Goal: Information Seeking & Learning: Find specific fact

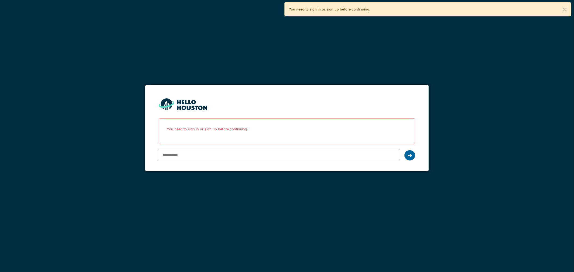
type input "**********"
click at [409, 157] on icon at bounding box center [410, 155] width 4 height 4
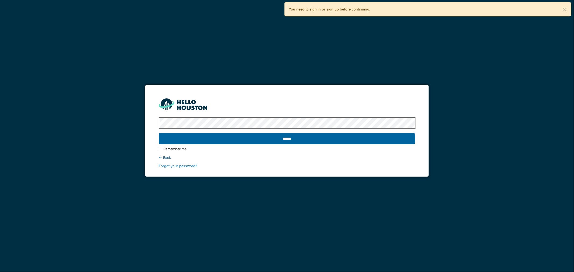
click at [319, 143] on input "******" at bounding box center [287, 138] width 257 height 11
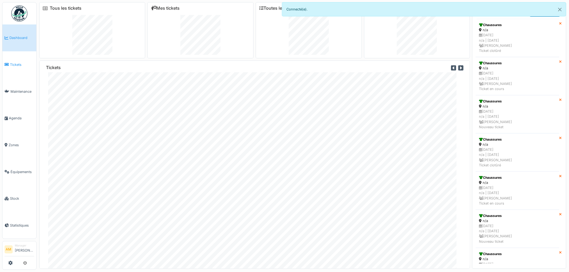
click at [17, 64] on span "Tickets" at bounding box center [22, 64] width 24 height 5
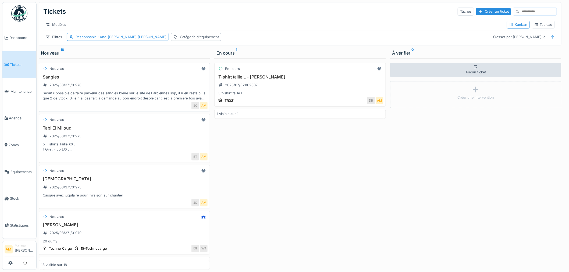
click at [94, 92] on div "Sangles 2025/08/371/01976 Serait il possible de faire parvenir des sangles bleu…" at bounding box center [124, 88] width 167 height 27
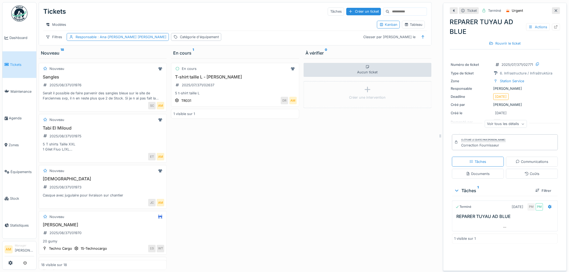
click at [489, 24] on div "REPARER TUYAU AD BLUE Actions" at bounding box center [505, 26] width 110 height 19
drag, startPoint x: 480, startPoint y: 23, endPoint x: 484, endPoint y: 27, distance: 5.9
click at [479, 23] on div "REPARER TUYAU AD BLUE Actions" at bounding box center [505, 26] width 110 height 19
click at [554, 28] on icon at bounding box center [556, 26] width 4 height 3
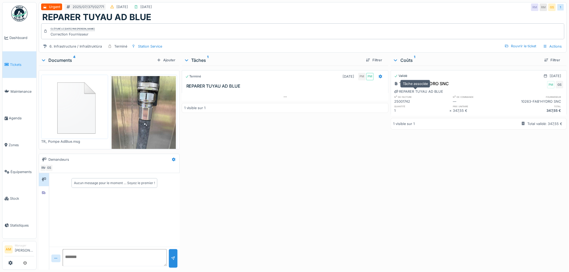
click at [435, 92] on div "REPARER TUYAU AD BLUE" at bounding box center [418, 91] width 49 height 5
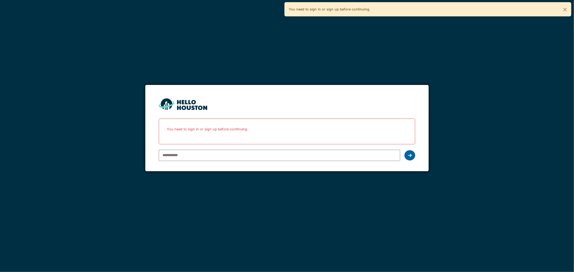
type input "**********"
click at [280, 157] on div at bounding box center [409, 155] width 11 height 10
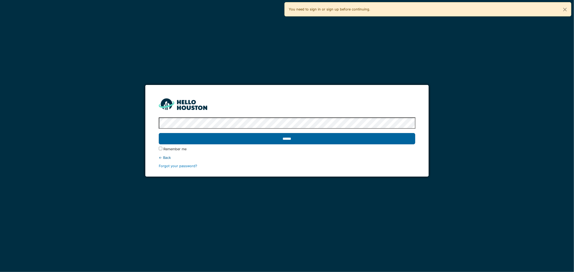
click at [195, 143] on input "******" at bounding box center [287, 138] width 257 height 11
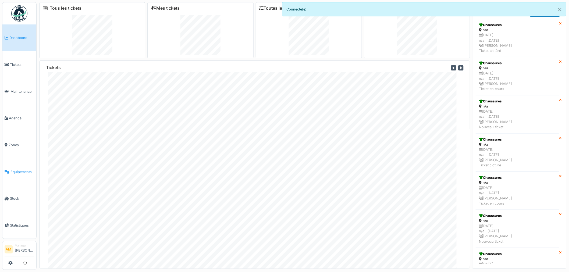
click at [24, 170] on span "Équipements" at bounding box center [22, 172] width 24 height 5
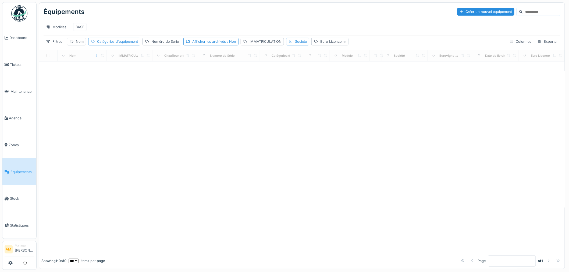
click at [77, 44] on div "Nom" at bounding box center [80, 41] width 8 height 5
click at [301, 44] on div "Société" at bounding box center [301, 41] width 12 height 5
click at [270, 44] on div "IMMATRICULATION" at bounding box center [266, 41] width 32 height 5
click at [225, 44] on div "Afficher les archivés : Non" at bounding box center [214, 41] width 44 height 5
click at [186, 72] on div at bounding box center [188, 71] width 4 height 4
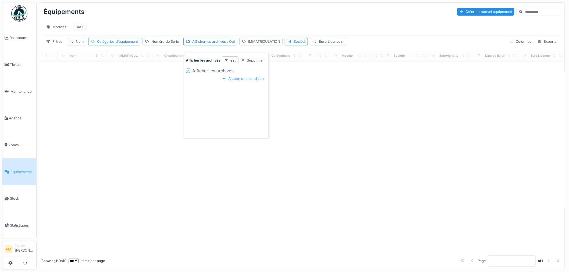
click at [273, 44] on div "IMMATRICULATION" at bounding box center [264, 41] width 32 height 5
click at [267, 72] on label "IMMATRICULATION" at bounding box center [264, 72] width 42 height 6
click at [267, 72] on input "IMMATRICULATION" at bounding box center [280, 71] width 79 height 11
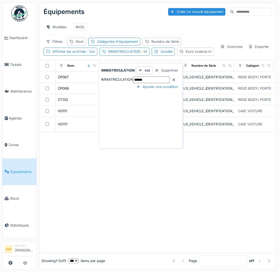
type input "******"
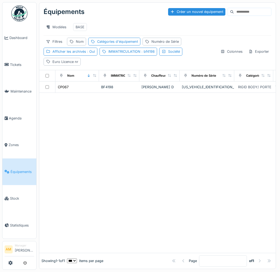
click at [158, 174] on div at bounding box center [157, 173] width 236 height 160
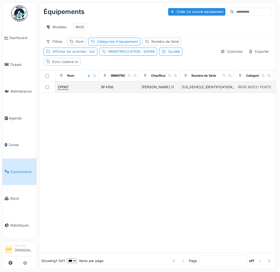
click at [67, 90] on div "CP067" at bounding box center [63, 86] width 11 height 5
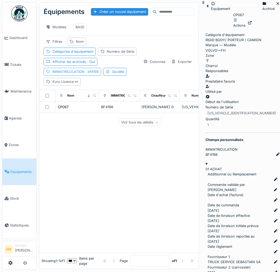
click at [84, 74] on span ": bf4198" at bounding box center [91, 72] width 14 height 4
drag, startPoint x: 67, startPoint y: 132, endPoint x: 5, endPoint y: 134, distance: 61.9
click at [13, 133] on body "Dashboard Tickets Maintenance Agenda Zones Équipements Stock Statistiques AM Ma…" at bounding box center [140, 136] width 280 height 272
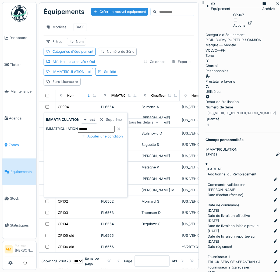
type input "******"
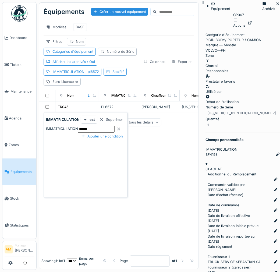
click at [276, 6] on div at bounding box center [278, 3] width 4 height 5
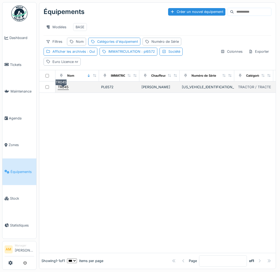
click at [63, 90] on div "TR045" at bounding box center [63, 86] width 11 height 5
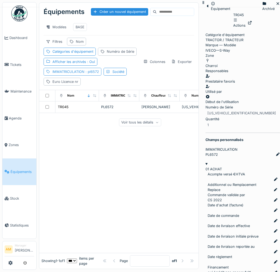
click at [70, 74] on div "IMMATRICULATION : pl6572" at bounding box center [75, 71] width 47 height 5
click at [74, 131] on input "******" at bounding box center [86, 136] width 80 height 11
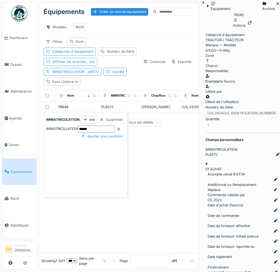
type input "******"
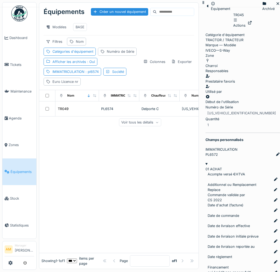
click at [276, 5] on icon at bounding box center [278, 3] width 4 height 3
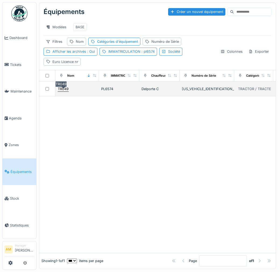
click at [63, 91] on div "TR049" at bounding box center [63, 88] width 11 height 5
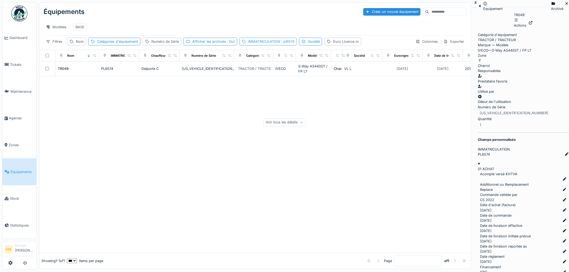
click at [271, 44] on div "IMMATRICULATION : pl6574" at bounding box center [271, 41] width 46 height 5
drag, startPoint x: 257, startPoint y: 72, endPoint x: 268, endPoint y: 73, distance: 11.1
click at [273, 72] on input "******" at bounding box center [291, 69] width 37 height 7
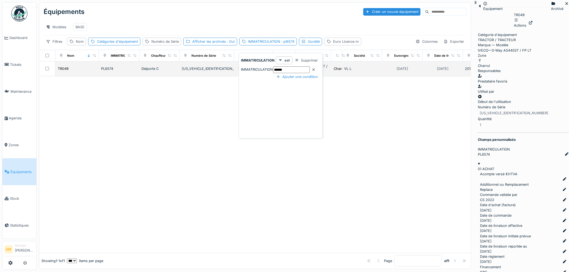
drag, startPoint x: 268, startPoint y: 73, endPoint x: 193, endPoint y: 77, distance: 75.2
click at [214, 76] on body "Dashboard Tickets Maintenance Agenda Zones Équipements Stock Statistiques AM Ma…" at bounding box center [284, 136] width 569 height 272
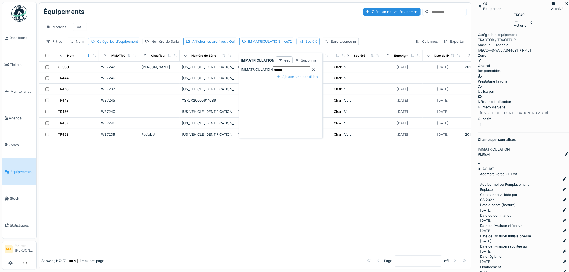
type input "******"
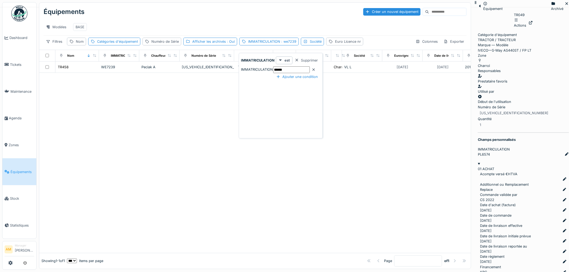
drag, startPoint x: 205, startPoint y: 183, endPoint x: 205, endPoint y: 180, distance: 2.7
click at [206, 182] on div at bounding box center [255, 163] width 432 height 180
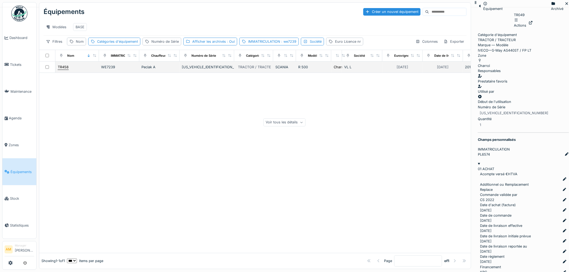
click at [68, 70] on div "TR458" at bounding box center [63, 67] width 11 height 5
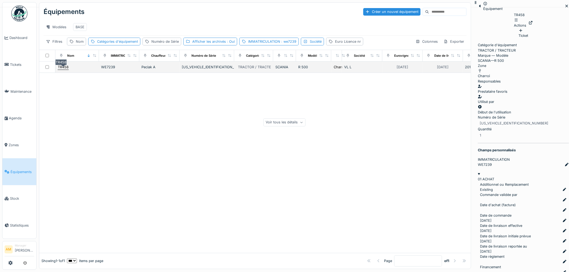
click at [64, 70] on div "TR458" at bounding box center [63, 67] width 11 height 5
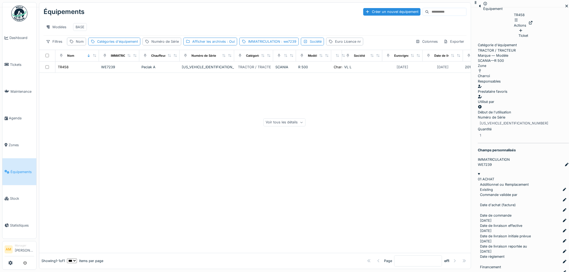
click at [306, 119] on div "Voir tous les détails" at bounding box center [285, 123] width 42 height 8
click at [287, 44] on span ": we7239" at bounding box center [288, 42] width 16 height 4
click at [270, 74] on input "******" at bounding box center [281, 77] width 80 height 11
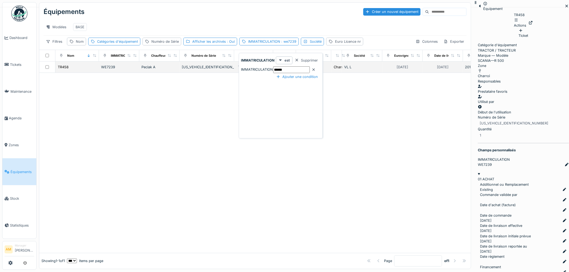
click at [207, 74] on body "Dashboard Tickets Maintenance Agenda Zones Équipements Stock Statistiques AM Ma…" at bounding box center [284, 136] width 569 height 272
type input "******"
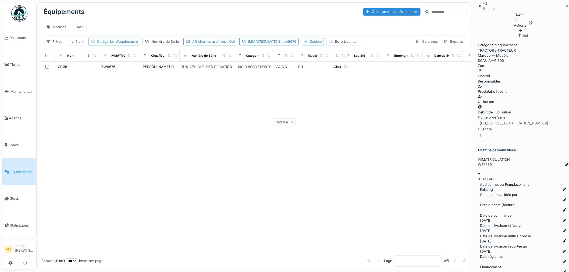
click at [204, 44] on div "Afficher les archivés : Oui" at bounding box center [213, 41] width 43 height 5
click at [189, 70] on icon at bounding box center [188, 70] width 3 height 3
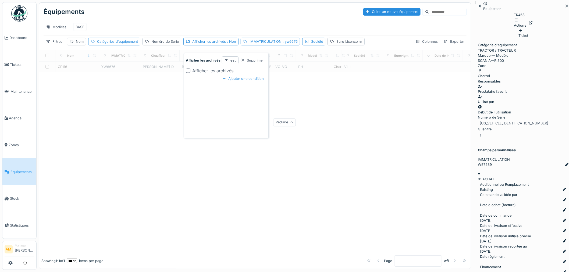
drag, startPoint x: 171, startPoint y: 116, endPoint x: 157, endPoint y: 122, distance: 15.3
click at [171, 117] on div at bounding box center [255, 162] width 432 height 181
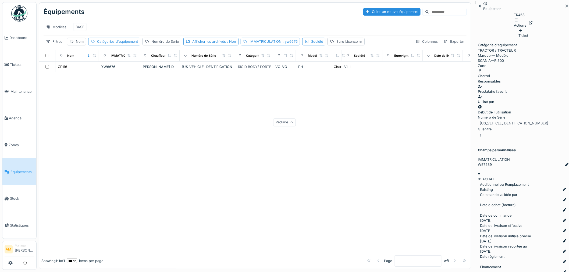
drag, startPoint x: 289, startPoint y: 47, endPoint x: 292, endPoint y: 52, distance: 5.2
click at [289, 44] on span ": yw6676" at bounding box center [290, 42] width 16 height 4
drag, startPoint x: 271, startPoint y: 67, endPoint x: 201, endPoint y: 78, distance: 71.3
click at [202, 78] on body "Dashboard Tickets Maintenance Agenda Zones Équipements Stock Statistiques AM Ma…" at bounding box center [284, 136] width 569 height 272
click at [274, 72] on input "******" at bounding box center [292, 69] width 37 height 7
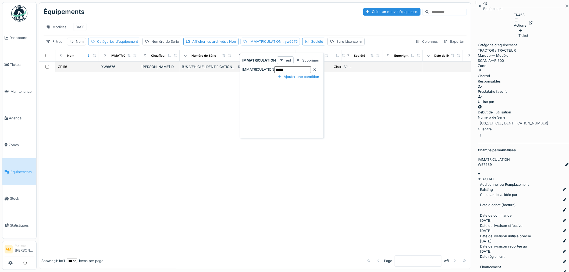
drag, startPoint x: 198, startPoint y: 74, endPoint x: 193, endPoint y: 75, distance: 5.4
click at [197, 74] on body "Dashboard Tickets Maintenance Agenda Zones Équipements Stock Statistiques AM Ma…" at bounding box center [284, 136] width 569 height 272
type input "******"
drag, startPoint x: 66, startPoint y: 72, endPoint x: 70, endPoint y: 79, distance: 8.2
click at [66, 70] on div "RP087" at bounding box center [63, 67] width 10 height 5
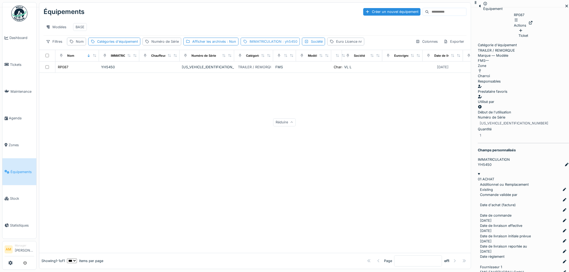
click at [286, 45] on div "IMMATRICULATION : yh5450" at bounding box center [270, 42] width 59 height 8
drag, startPoint x: 245, startPoint y: 74, endPoint x: 199, endPoint y: 77, distance: 45.9
click at [199, 77] on body "Dashboard Tickets Maintenance Agenda Zones Équipements Stock Statistiques AM Ma…" at bounding box center [284, 136] width 569 height 272
type input "******"
click at [111, 119] on div at bounding box center [255, 162] width 432 height 181
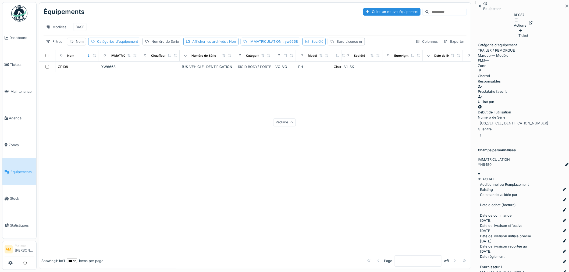
click at [214, 44] on div "Afficher les archivés : Non" at bounding box center [214, 41] width 44 height 5
click at [187, 72] on div at bounding box center [188, 71] width 4 height 4
click at [160, 101] on div at bounding box center [255, 162] width 432 height 181
click at [158, 98] on div at bounding box center [255, 162] width 432 height 181
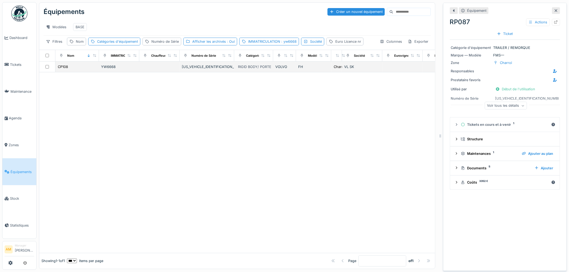
click at [354, 69] on div "VL SK" at bounding box center [362, 66] width 36 height 5
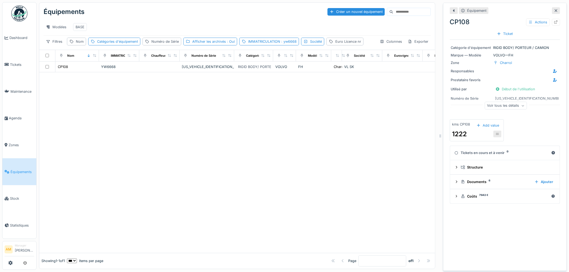
click at [502, 106] on div "Voir tous les détails" at bounding box center [506, 106] width 42 height 8
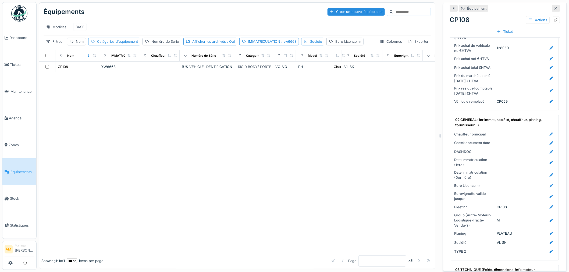
scroll to position [299, 0]
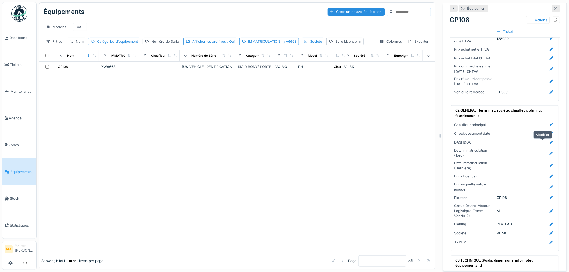
click at [550, 144] on icon at bounding box center [552, 142] width 4 height 3
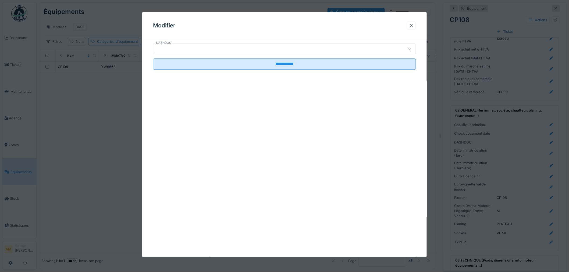
click at [206, 51] on div at bounding box center [270, 49] width 228 height 6
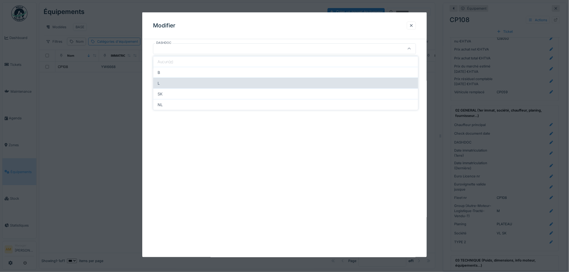
click at [179, 85] on div "L" at bounding box center [285, 83] width 265 height 11
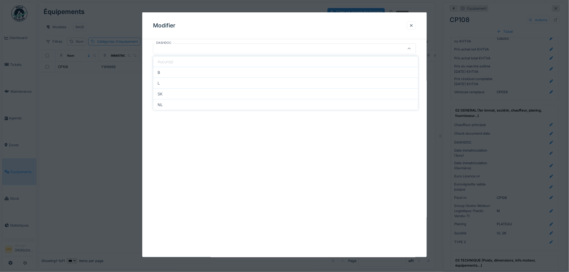
type input "*"
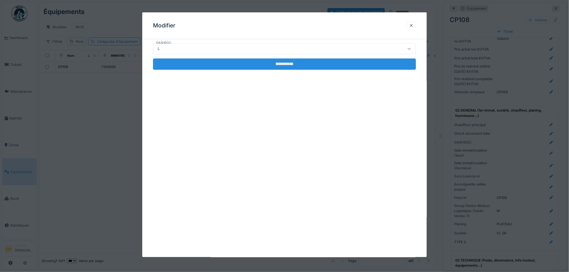
drag, startPoint x: 253, startPoint y: 67, endPoint x: 255, endPoint y: 64, distance: 3.9
click at [253, 66] on input "**********" at bounding box center [284, 64] width 263 height 11
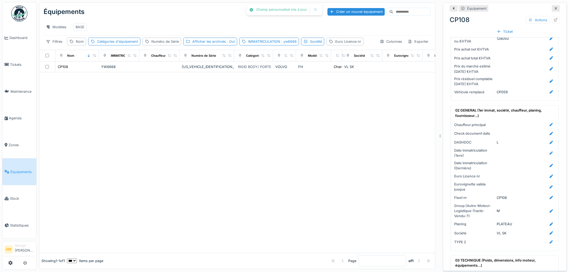
scroll to position [329, 0]
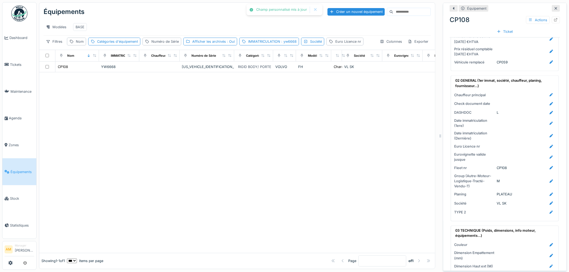
click at [543, 209] on div "Chauffeur principal Check document date DASHDOC L Date immatriculation (1ere) D…" at bounding box center [505, 154] width 105 height 124
click at [550, 205] on icon at bounding box center [552, 203] width 4 height 3
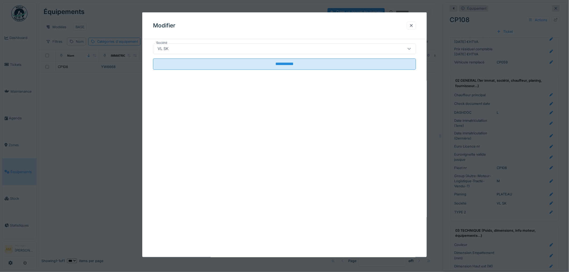
click at [226, 50] on div "VL SK" at bounding box center [270, 49] width 228 height 6
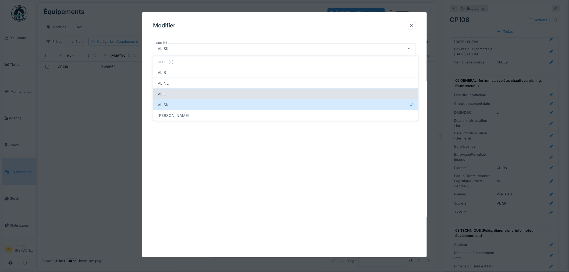
click at [205, 96] on div "VL L" at bounding box center [285, 94] width 265 height 11
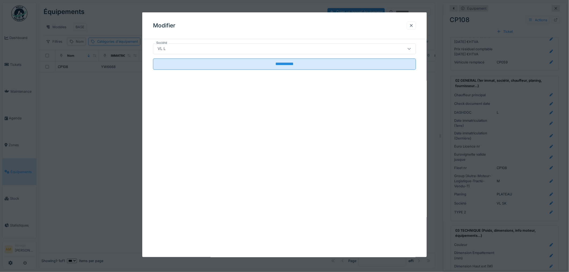
type input "****"
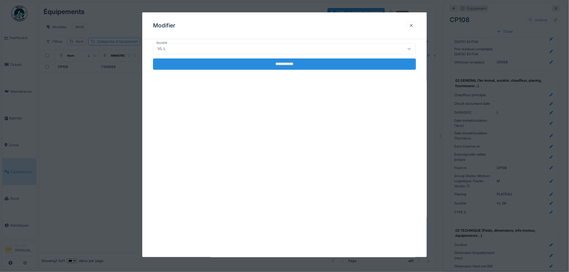
click at [256, 62] on input "**********" at bounding box center [284, 64] width 263 height 11
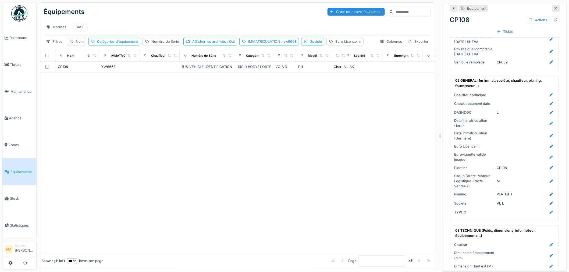
click at [308, 141] on div at bounding box center [237, 162] width 396 height 181
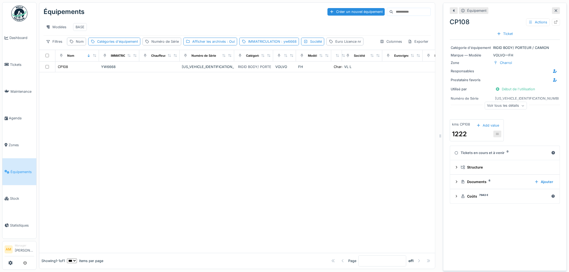
click at [495, 104] on div "Voir tous les détails" at bounding box center [506, 106] width 42 height 8
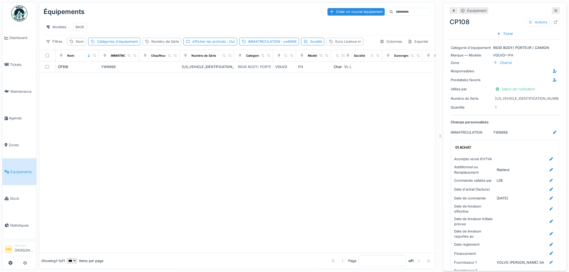
click at [369, 139] on div at bounding box center [237, 162] width 396 height 181
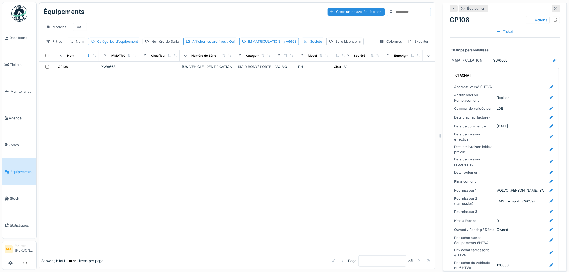
scroll to position [149, 0]
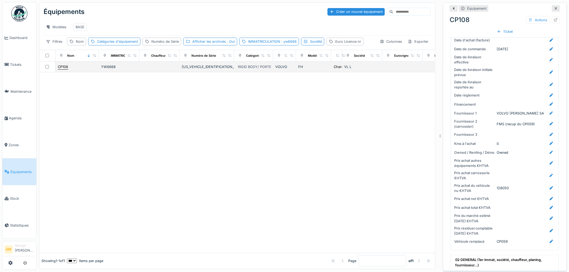
click at [68, 68] on div "CP108" at bounding box center [63, 66] width 10 height 5
click at [215, 41] on div "Afficher les archivés : Oui" at bounding box center [213, 41] width 43 height 5
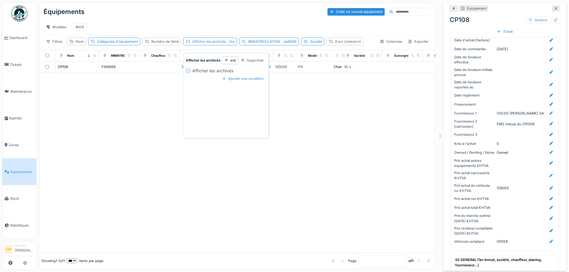
click at [189, 70] on icon at bounding box center [188, 71] width 2 height 2
click at [168, 146] on div at bounding box center [237, 162] width 396 height 181
drag, startPoint x: 163, startPoint y: 137, endPoint x: 153, endPoint y: 130, distance: 12.5
click at [163, 137] on div at bounding box center [237, 162] width 396 height 181
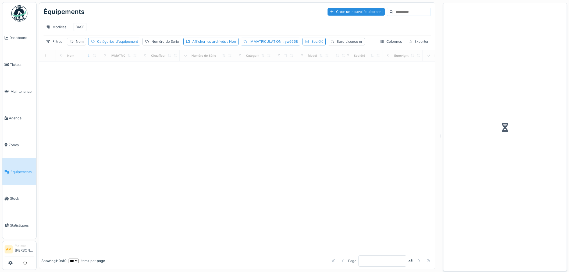
scroll to position [4, 0]
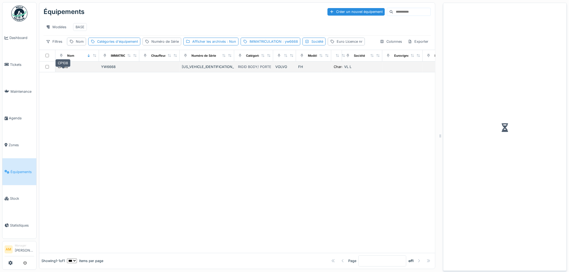
drag, startPoint x: 62, startPoint y: 68, endPoint x: 63, endPoint y: 70, distance: 3.1
click at [63, 68] on div "CP108" at bounding box center [63, 66] width 10 height 5
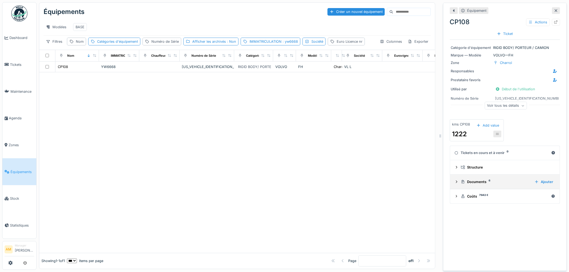
click at [455, 184] on icon at bounding box center [457, 181] width 4 height 3
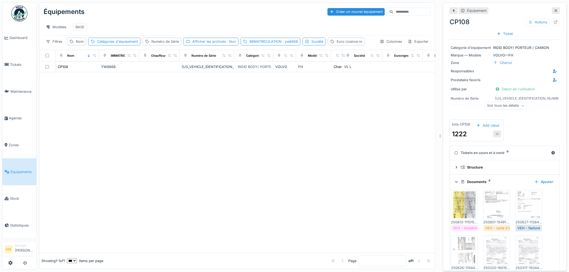
click at [461, 201] on img at bounding box center [465, 205] width 24 height 27
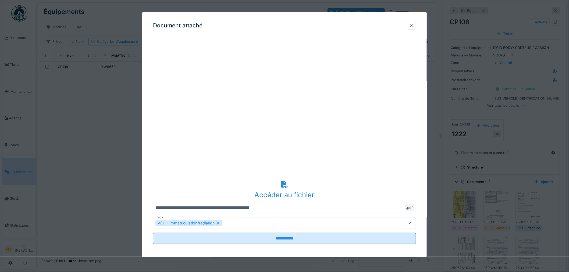
click at [413, 26] on div at bounding box center [411, 25] width 4 height 5
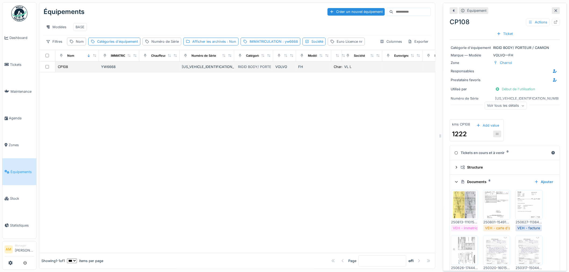
click at [348, 68] on div "VL L" at bounding box center [362, 66] width 36 height 5
click at [493, 104] on div "Voir tous les détails" at bounding box center [506, 106] width 42 height 8
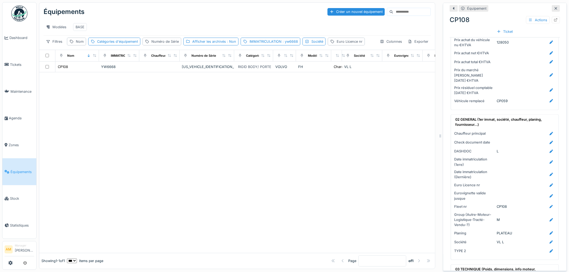
scroll to position [299, 0]
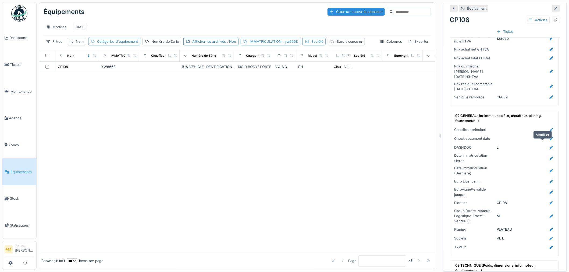
click at [550, 146] on icon at bounding box center [551, 147] width 3 height 3
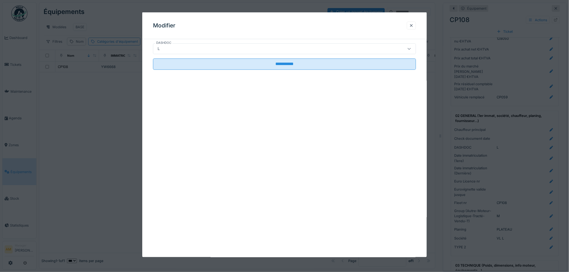
click at [203, 49] on div "L" at bounding box center [270, 49] width 228 height 6
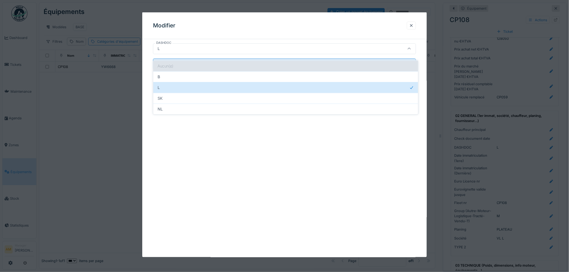
click at [170, 61] on div "Aucun(e)" at bounding box center [285, 66] width 265 height 11
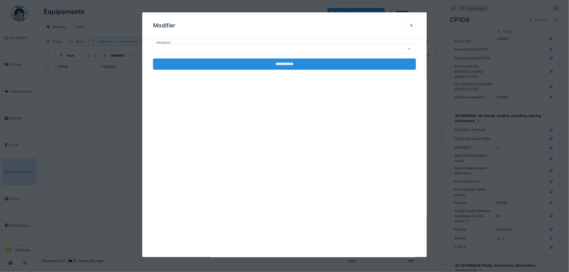
drag, startPoint x: 281, startPoint y: 62, endPoint x: 287, endPoint y: 66, distance: 7.2
click at [282, 62] on input "**********" at bounding box center [284, 64] width 263 height 11
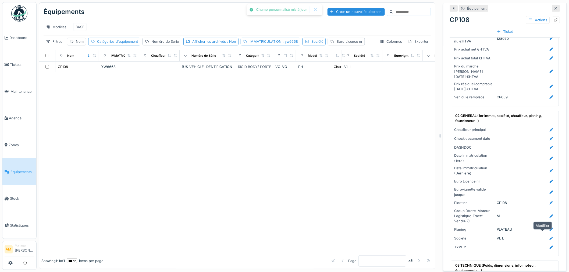
click at [550, 236] on div at bounding box center [552, 238] width 4 height 5
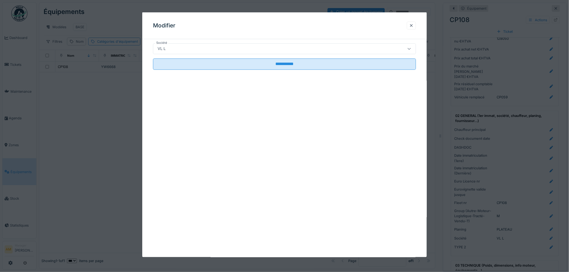
click at [232, 48] on div "VL L" at bounding box center [270, 49] width 228 height 6
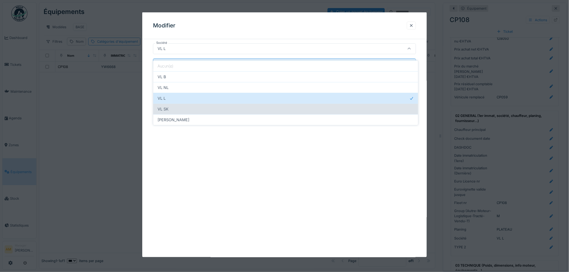
click at [208, 104] on div "VL SK" at bounding box center [285, 109] width 265 height 11
type input "*****"
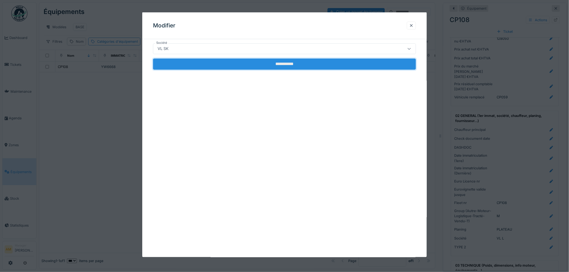
click at [226, 61] on input "**********" at bounding box center [284, 64] width 263 height 11
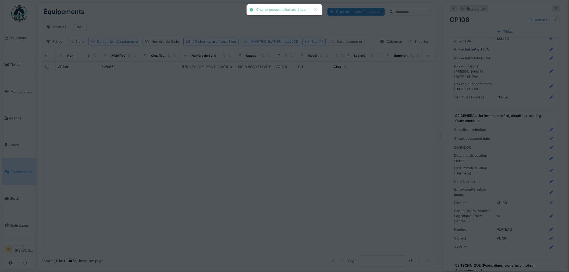
drag, startPoint x: 107, startPoint y: 144, endPoint x: 112, endPoint y: 142, distance: 6.1
click at [108, 143] on div "Champ personnalisé mis à jour Annuler Équipements Créer un nouvel équipement Mo…" at bounding box center [303, 136] width 533 height 272
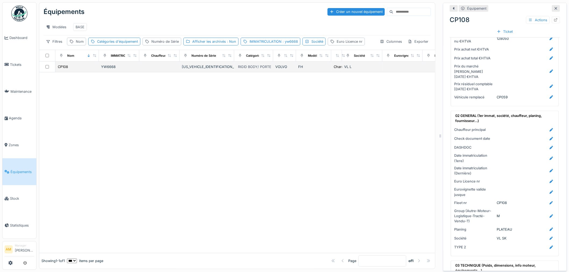
click at [125, 69] on div "YW6668" at bounding box center [119, 66] width 36 height 5
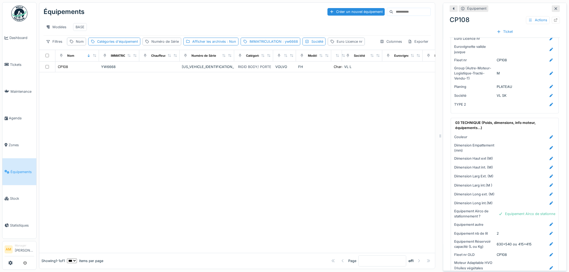
scroll to position [448, 0]
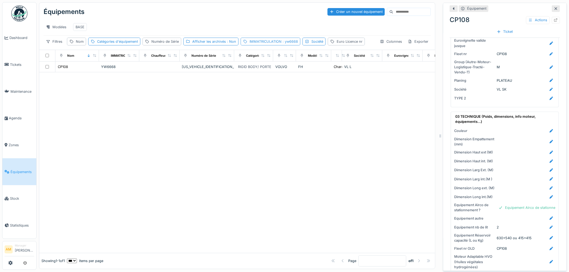
click at [288, 41] on span ": yw6668" at bounding box center [290, 42] width 16 height 4
drag, startPoint x: 274, startPoint y: 67, endPoint x: 165, endPoint y: 80, distance: 109.1
click at [228, 71] on body "Dashboard Tickets Maintenance Agenda Zones Équipements Stock Statistiques AM Ma…" at bounding box center [284, 136] width 569 height 272
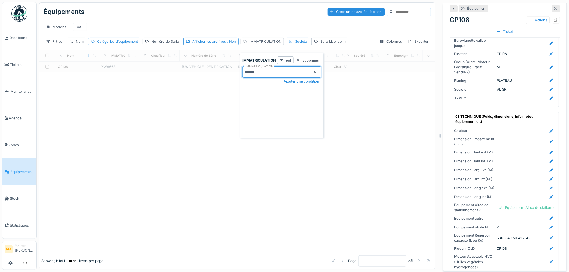
type input "******"
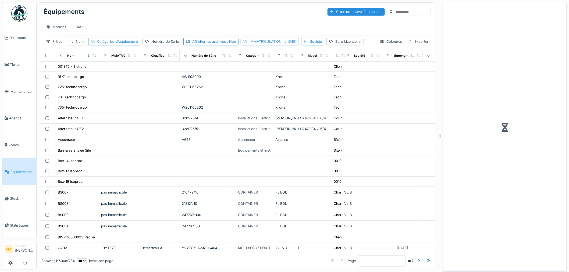
click at [273, 42] on div "IMMATRICULATION : yh5451" at bounding box center [273, 41] width 47 height 5
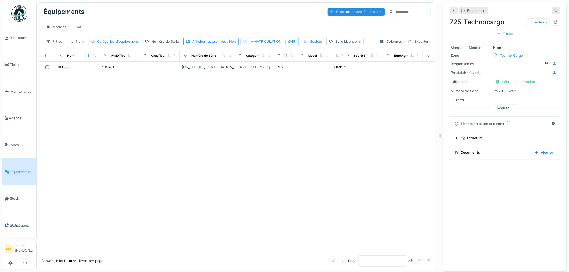
click at [179, 130] on div at bounding box center [237, 163] width 396 height 180
click at [125, 129] on div at bounding box center [237, 163] width 396 height 180
click at [232, 94] on div at bounding box center [237, 163] width 396 height 180
drag, startPoint x: 284, startPoint y: 43, endPoint x: 287, endPoint y: 43, distance: 2.7
click at [285, 43] on span ": yh5451" at bounding box center [289, 42] width 15 height 4
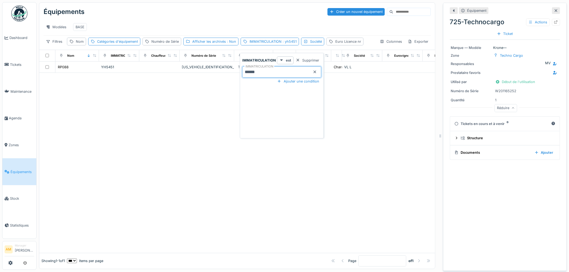
drag, startPoint x: 273, startPoint y: 68, endPoint x: 208, endPoint y: 75, distance: 65.7
click at [209, 74] on body "Dashboard Tickets Maintenance Agenda Zones Équipements Stock Statistiques AM Ma…" at bounding box center [284, 136] width 569 height 272
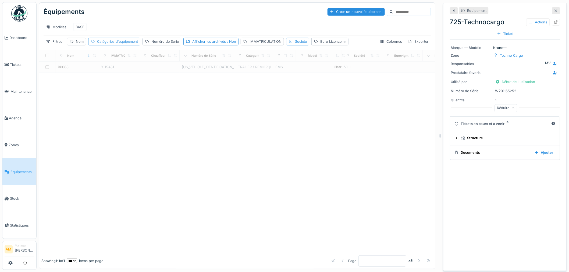
click at [101, 40] on div "Catégories d'équipement" at bounding box center [117, 41] width 41 height 5
click at [77, 41] on div "Nom" at bounding box center [80, 41] width 8 height 5
click at [80, 69] on label "Nom" at bounding box center [78, 72] width 12 height 6
click at [80, 67] on input "Nom" at bounding box center [96, 71] width 54 height 11
click at [73, 68] on input "****" at bounding box center [96, 71] width 54 height 11
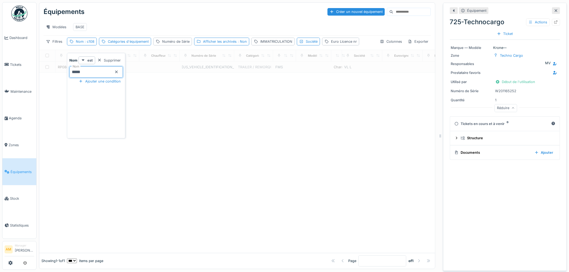
type input "*****"
click at [198, 151] on div at bounding box center [237, 163] width 396 height 180
click at [80, 37] on div "Équipements Créer un nouvel équipement Modèles BASE Filtres Nom : cp108 Catégor…" at bounding box center [237, 26] width 396 height 47
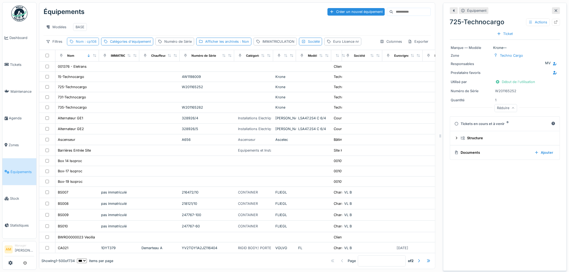
click at [87, 41] on span ": cp108" at bounding box center [90, 42] width 13 height 4
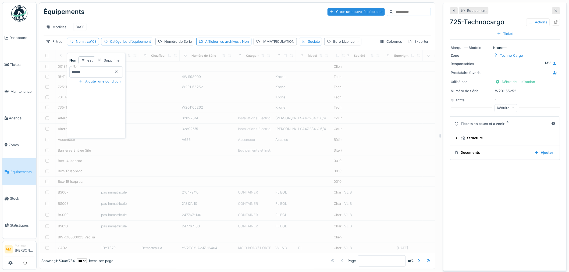
click at [93, 68] on input "*****" at bounding box center [96, 71] width 54 height 11
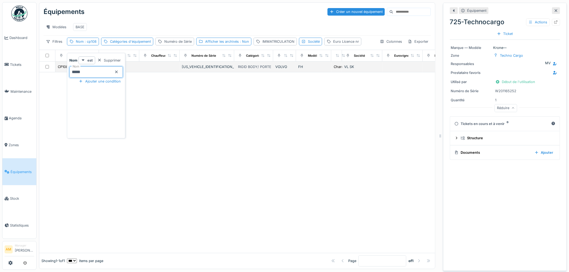
click at [203, 66] on div "[US_VEHICLE_IDENTIFICATION_NUMBER]" at bounding box center [207, 66] width 50 height 5
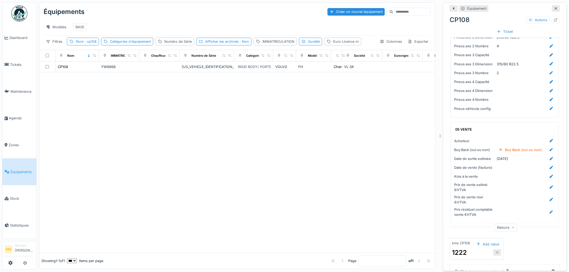
scroll to position [1006, 0]
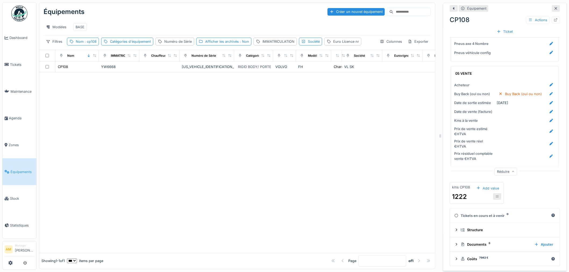
click at [497, 168] on div "Réduire" at bounding box center [506, 172] width 23 height 8
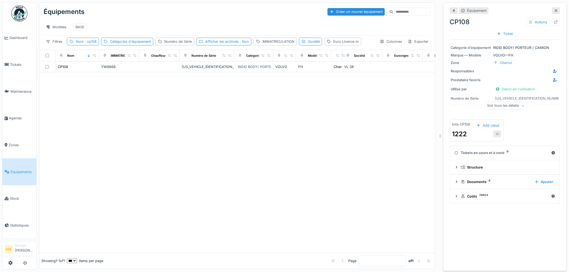
scroll to position [0, 0]
click at [554, 20] on icon at bounding box center [556, 21] width 4 height 3
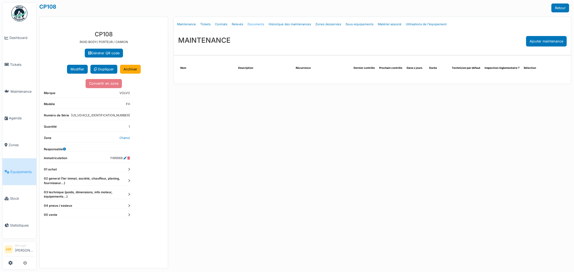
click at [252, 25] on link "Documents" at bounding box center [255, 24] width 21 height 13
click at [254, 25] on link "Documents" at bounding box center [255, 24] width 21 height 13
select select "***"
